Goal: Task Accomplishment & Management: Manage account settings

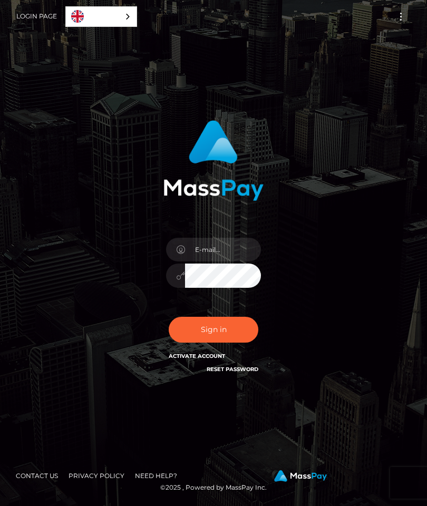
click at [221, 261] on input "email" at bounding box center [223, 250] width 76 height 24
click at [234, 261] on input "email" at bounding box center [223, 250] width 76 height 24
click at [240, 261] on input "email" at bounding box center [223, 250] width 76 height 24
type input "kgkgo3566@gmail.com"
click at [363, 257] on div "In order to protect your account, we're utilizing the help of a captcha service…" at bounding box center [213, 252] width 379 height 281
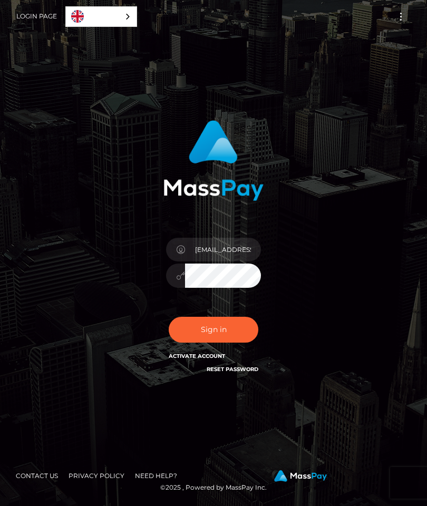
click at [232, 338] on button "Sign in" at bounding box center [214, 330] width 90 height 26
click at [243, 261] on input "email" at bounding box center [223, 250] width 76 height 24
type input "Kgkgo3566@gmail.com"
click at [222, 342] on button "Sign in" at bounding box center [214, 330] width 90 height 26
type input "[EMAIL_ADDRESS][DOMAIN_NAME]"
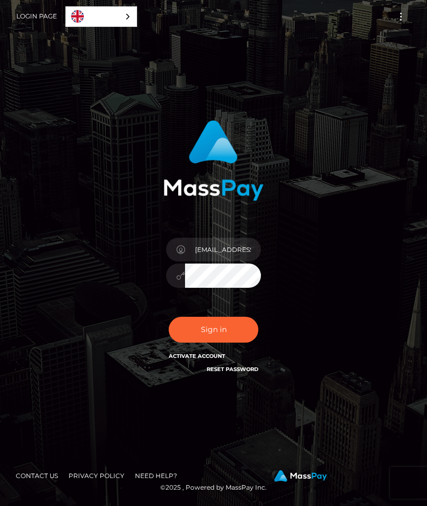
click at [230, 342] on button "Sign in" at bounding box center [214, 330] width 90 height 26
